Goal: Task Accomplishment & Management: Complete application form

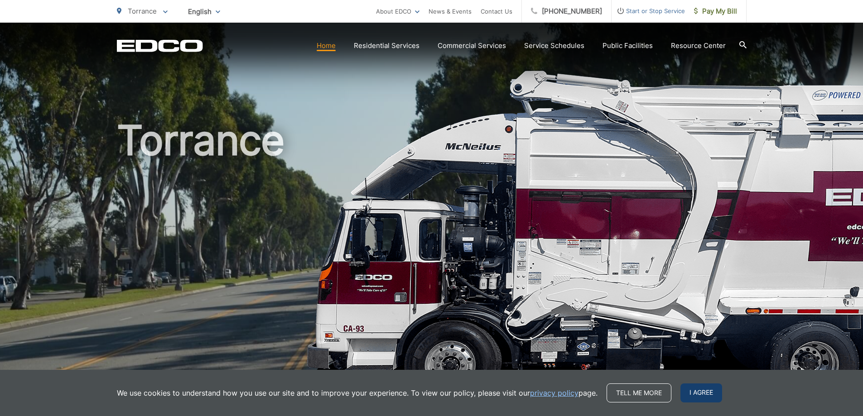
click at [702, 394] on span "I agree" at bounding box center [701, 393] width 42 height 19
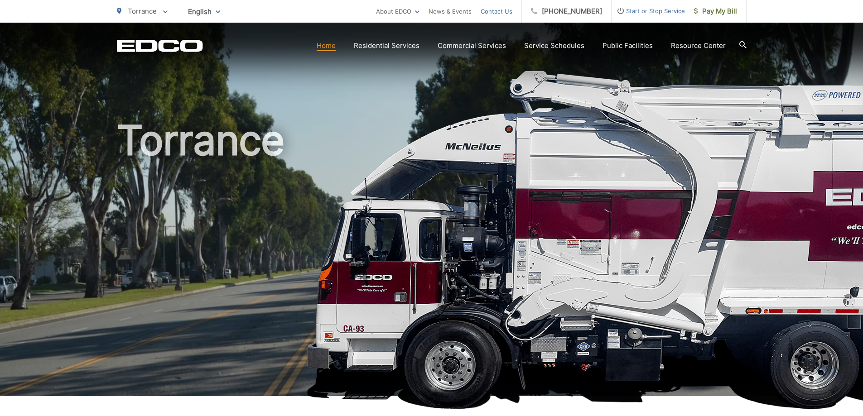
click at [512, 8] on link "Contact Us" at bounding box center [496, 11] width 32 height 11
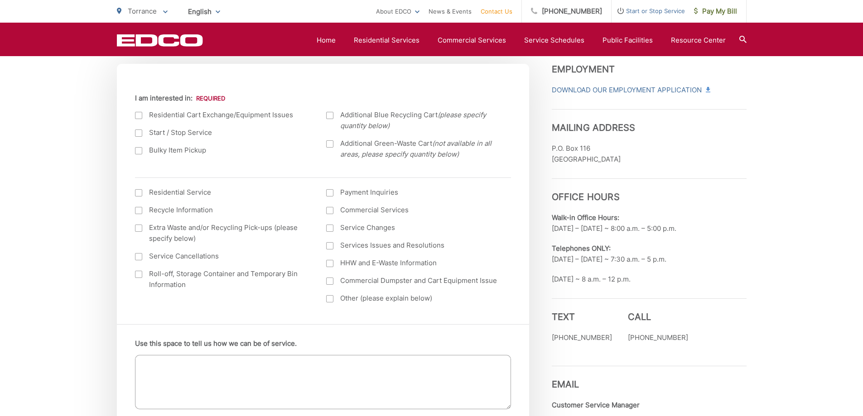
scroll to position [317, 0]
click at [138, 151] on div at bounding box center [138, 150] width 7 height 7
click at [0, 0] on input "Bulky Item Pickup" at bounding box center [0, 0] width 0 height 0
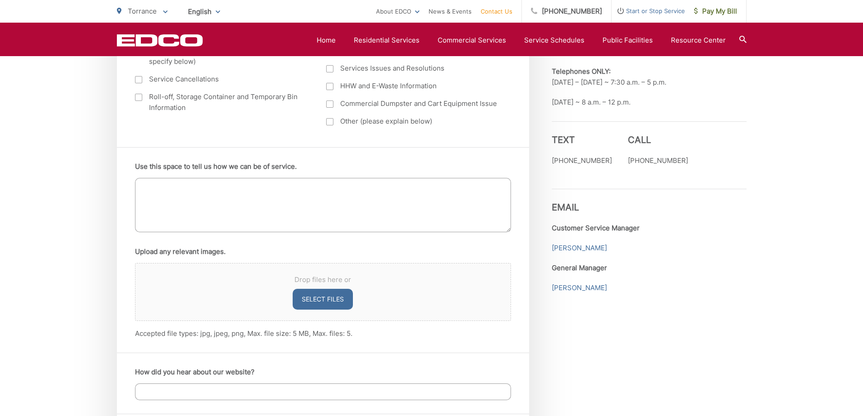
scroll to position [498, 0]
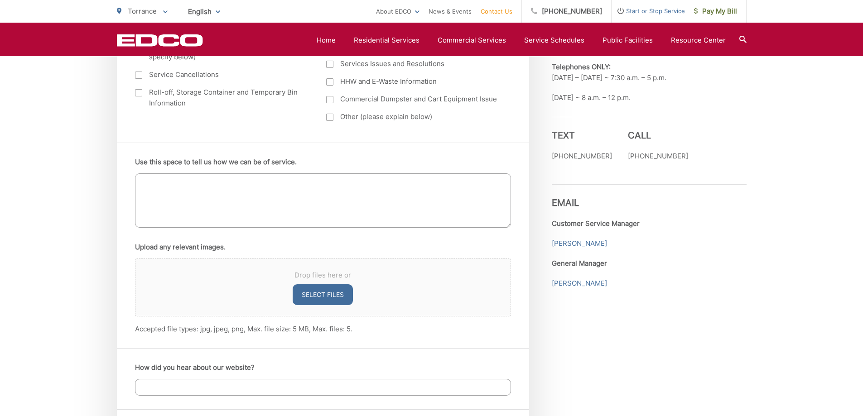
click at [239, 187] on textarea "Use this space to tell us how we can be of service." at bounding box center [323, 200] width 376 height 54
paste textarea "32-T1 380864"
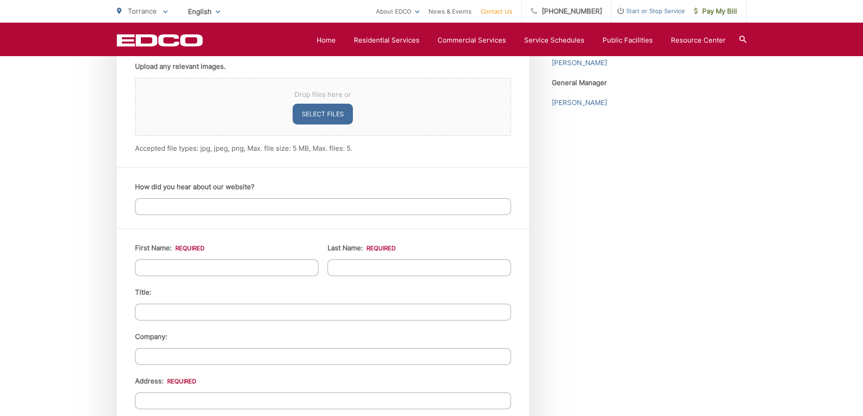
scroll to position [679, 0]
type textarea "I am a current customer and my account # is 32-T1 380864. Was interested in a b…"
click at [189, 270] on input "First Name: *" at bounding box center [226, 267] width 183 height 17
type input "Ron"
type input "Oki"
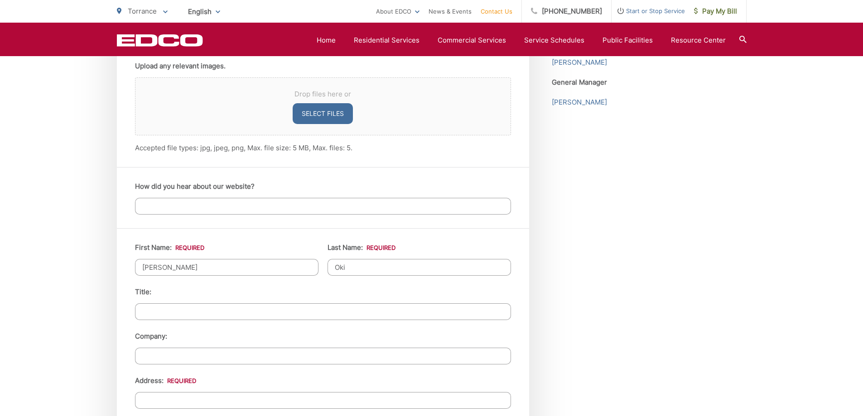
type input "false"
type input "17115 S Harvard Blvd"
type input "17115 south ha"
type input "Gardena"
type input "90247"
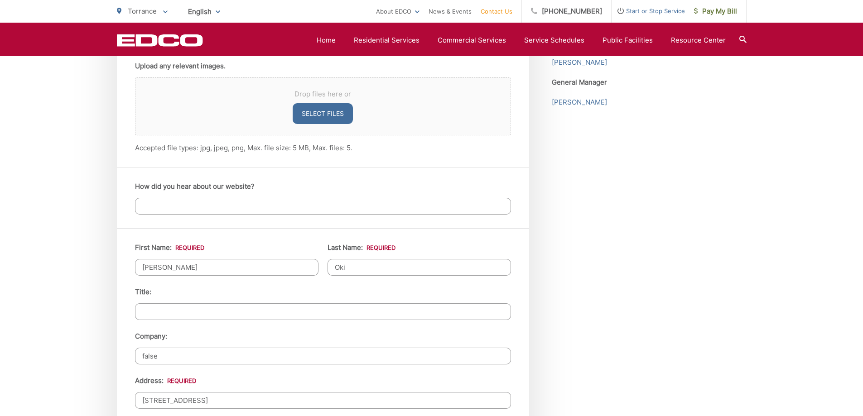
type input "4243605801"
type input "gegeboi@sbcglobal.net"
type input "(424) 360-5801"
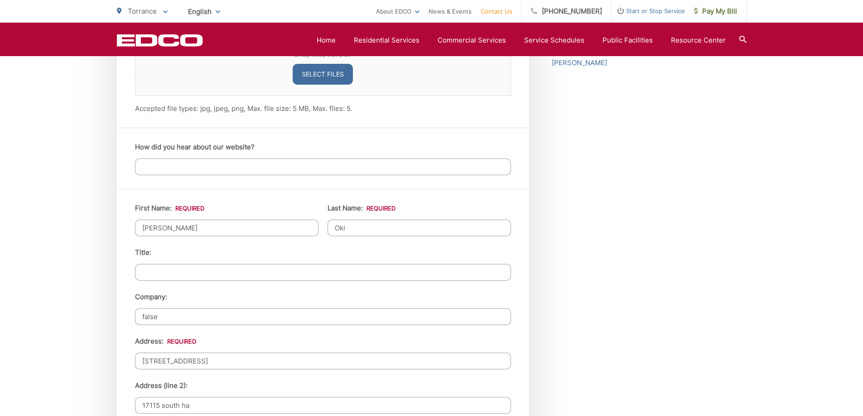
scroll to position [770, 0]
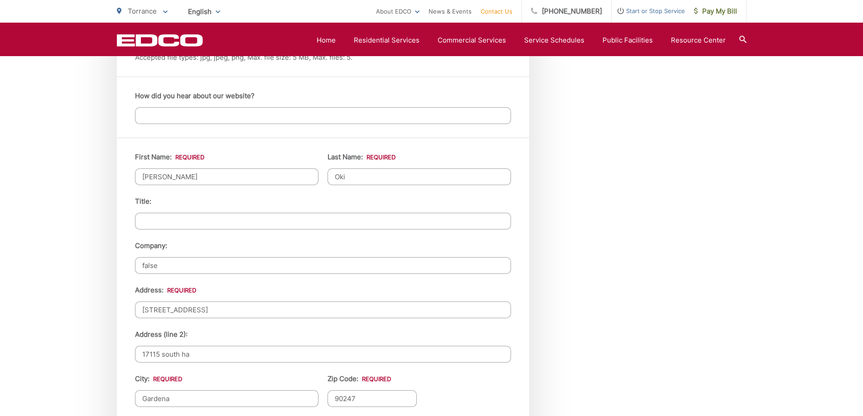
drag, startPoint x: 182, startPoint y: 263, endPoint x: 76, endPoint y: 279, distance: 107.6
click at [98, 270] on div "EDCO keeps your response strictly confidential. We do not provide it to any out…" at bounding box center [431, 108] width 863 height 1395
drag, startPoint x: 222, startPoint y: 307, endPoint x: 75, endPoint y: 319, distance: 147.7
click at [117, 305] on div "First Name: * Ron Last Name: * Oki Title: Company: Address: * 17115 S Harvard B…" at bounding box center [323, 365] width 412 height 455
type input "po box 6463"
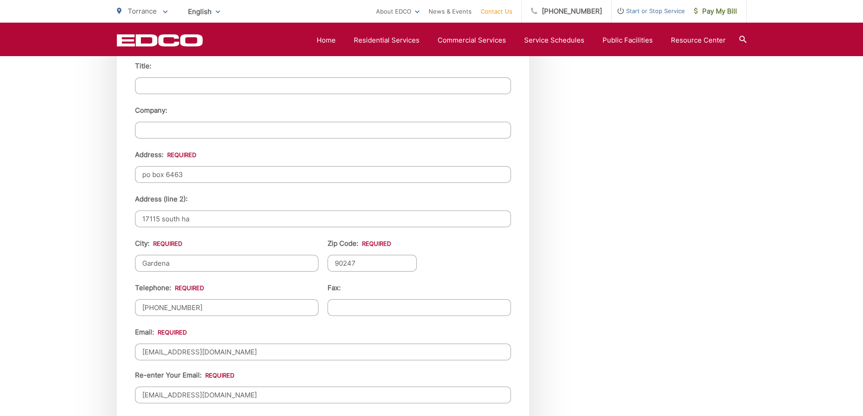
scroll to position [906, 0]
drag, startPoint x: 224, startPoint y: 220, endPoint x: 38, endPoint y: 249, distance: 188.3
drag, startPoint x: 174, startPoint y: 264, endPoint x: 0, endPoint y: 266, distance: 174.3
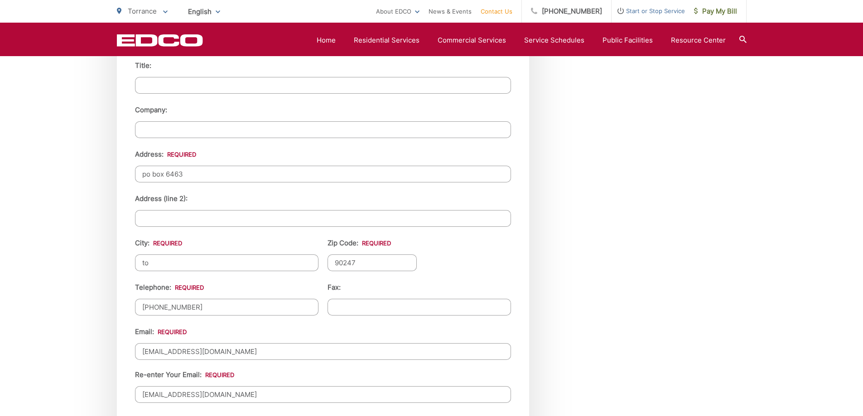
type input "torrance"
type input "(424) 360-5801"
click at [374, 261] on input "90247" at bounding box center [372, 262] width 90 height 17
click at [245, 275] on ul "First Name: * Ron Last Name: * Oki Title: Company: Address: * po box 6463 Addre…" at bounding box center [323, 229] width 376 height 427
type input "90504"
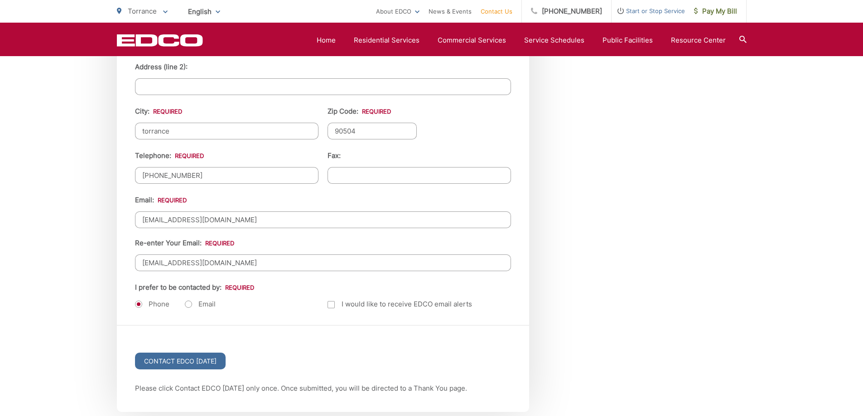
scroll to position [1041, 0]
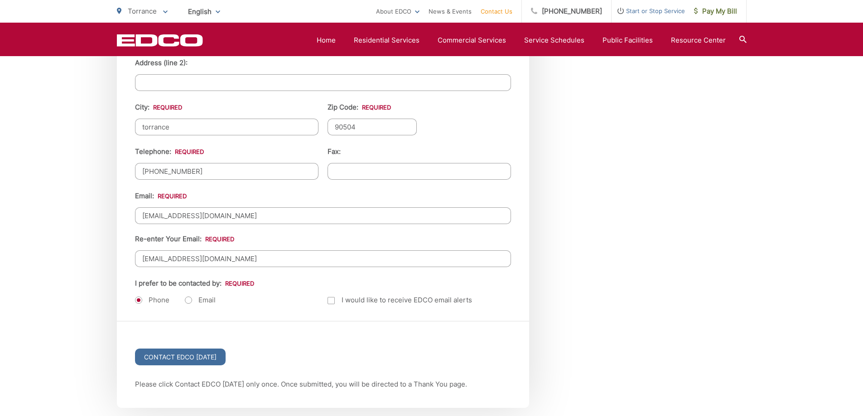
click at [189, 301] on label "Email" at bounding box center [200, 300] width 31 height 9
radio input "true"
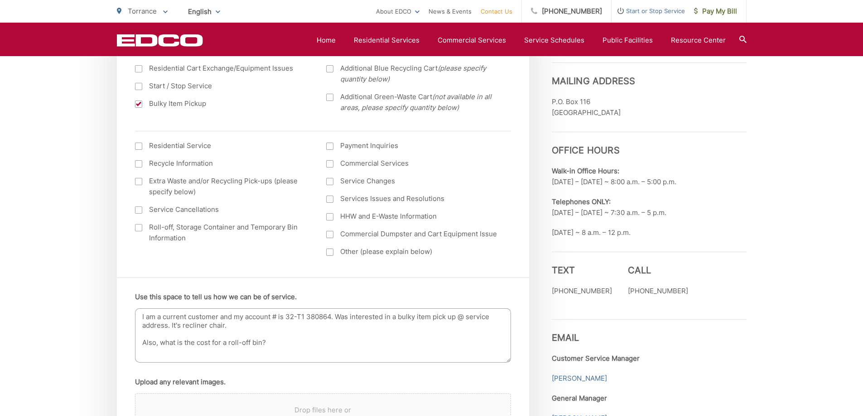
scroll to position [543, 0]
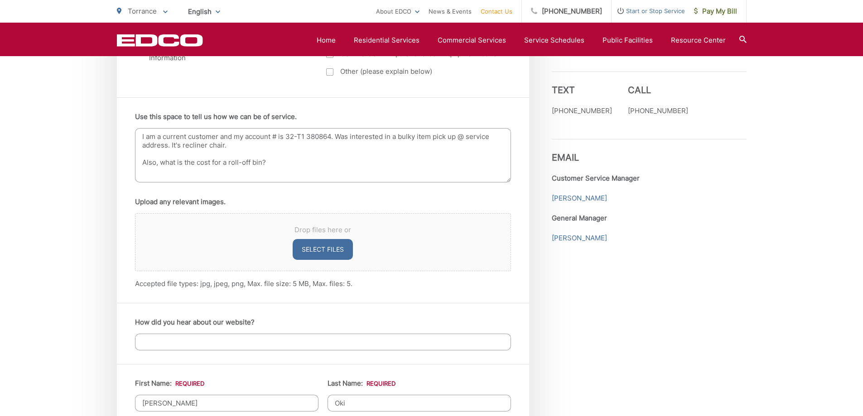
click at [384, 136] on textarea "I am a current customer and my account # is 32-T1 380864. Was interested in a b…" at bounding box center [323, 155] width 376 height 54
type textarea "I am a current customer and my account # is 32-T1 380864. Was in in a bulky ite…"
drag, startPoint x: 357, startPoint y: 137, endPoint x: 364, endPoint y: 130, distance: 9.3
click at [357, 136] on textarea "I am a current customer and my account # is 32-T1 380864. Was in in a bulky ite…" at bounding box center [323, 155] width 376 height 54
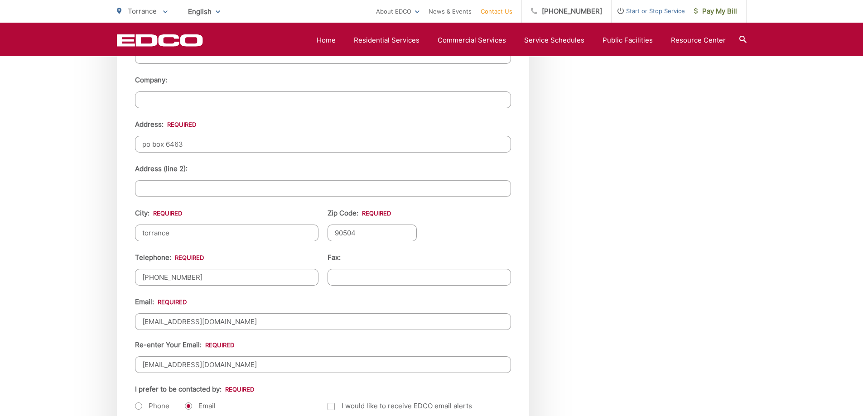
scroll to position [1087, 0]
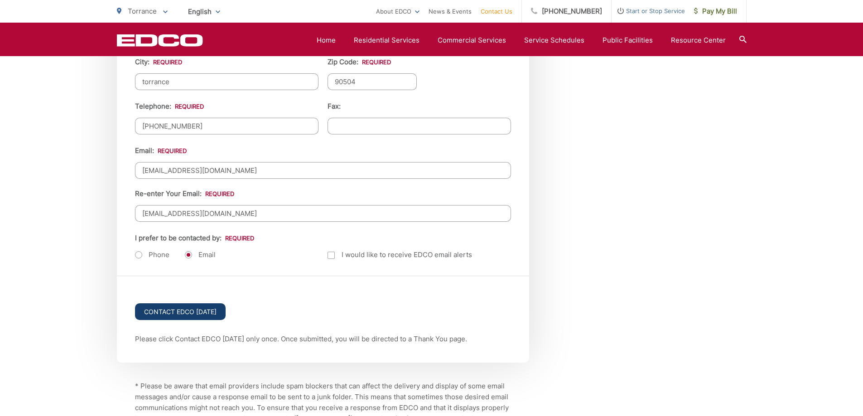
type textarea "I am a current customer and my account # is 32-T1 380864. Was inquiring about a…"
click at [187, 311] on input "Contact EDCO Today" at bounding box center [180, 311] width 91 height 17
